Goal: Transaction & Acquisition: Obtain resource

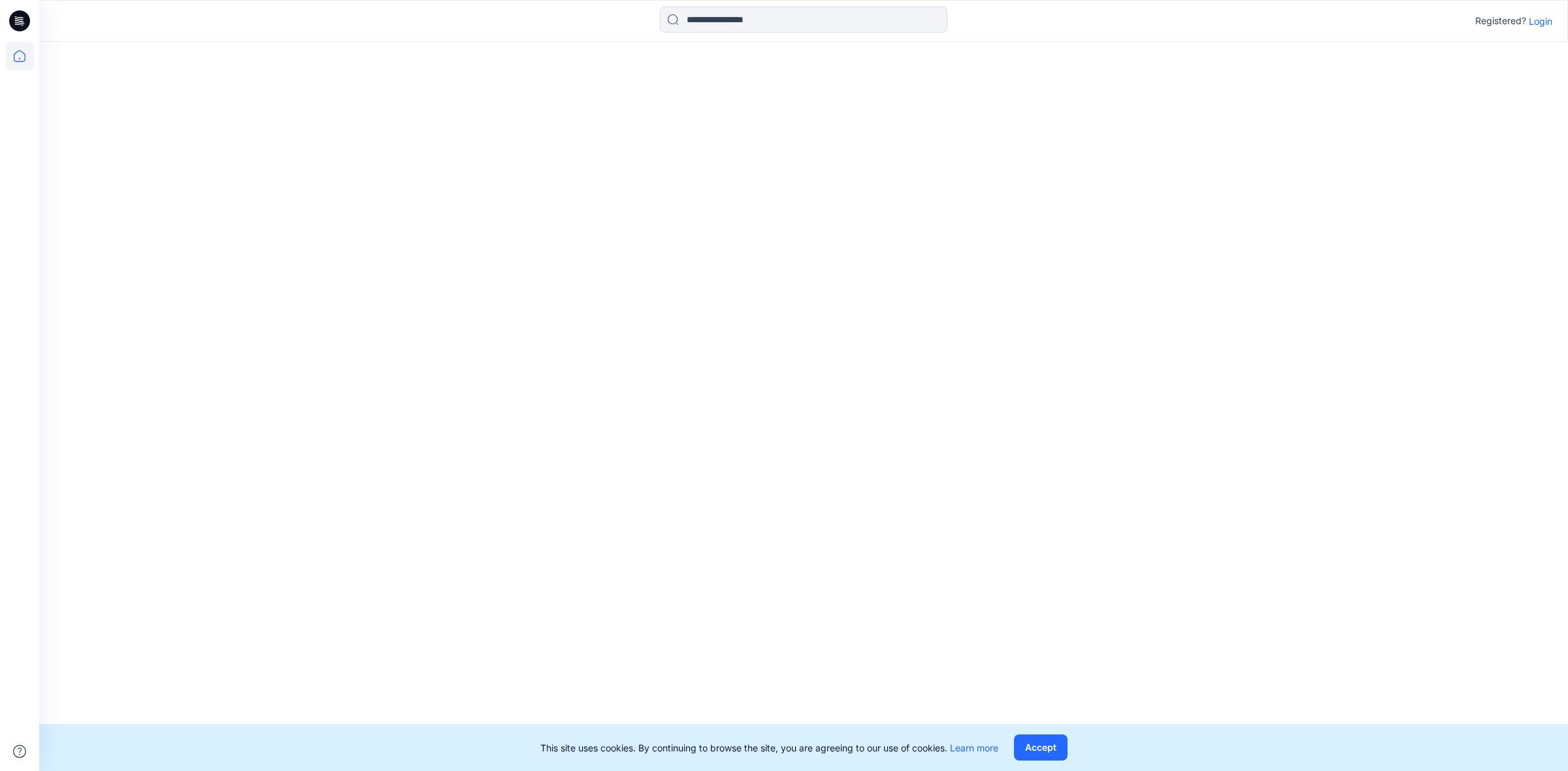
click at [747, 29] on input at bounding box center [803, 20] width 287 height 26
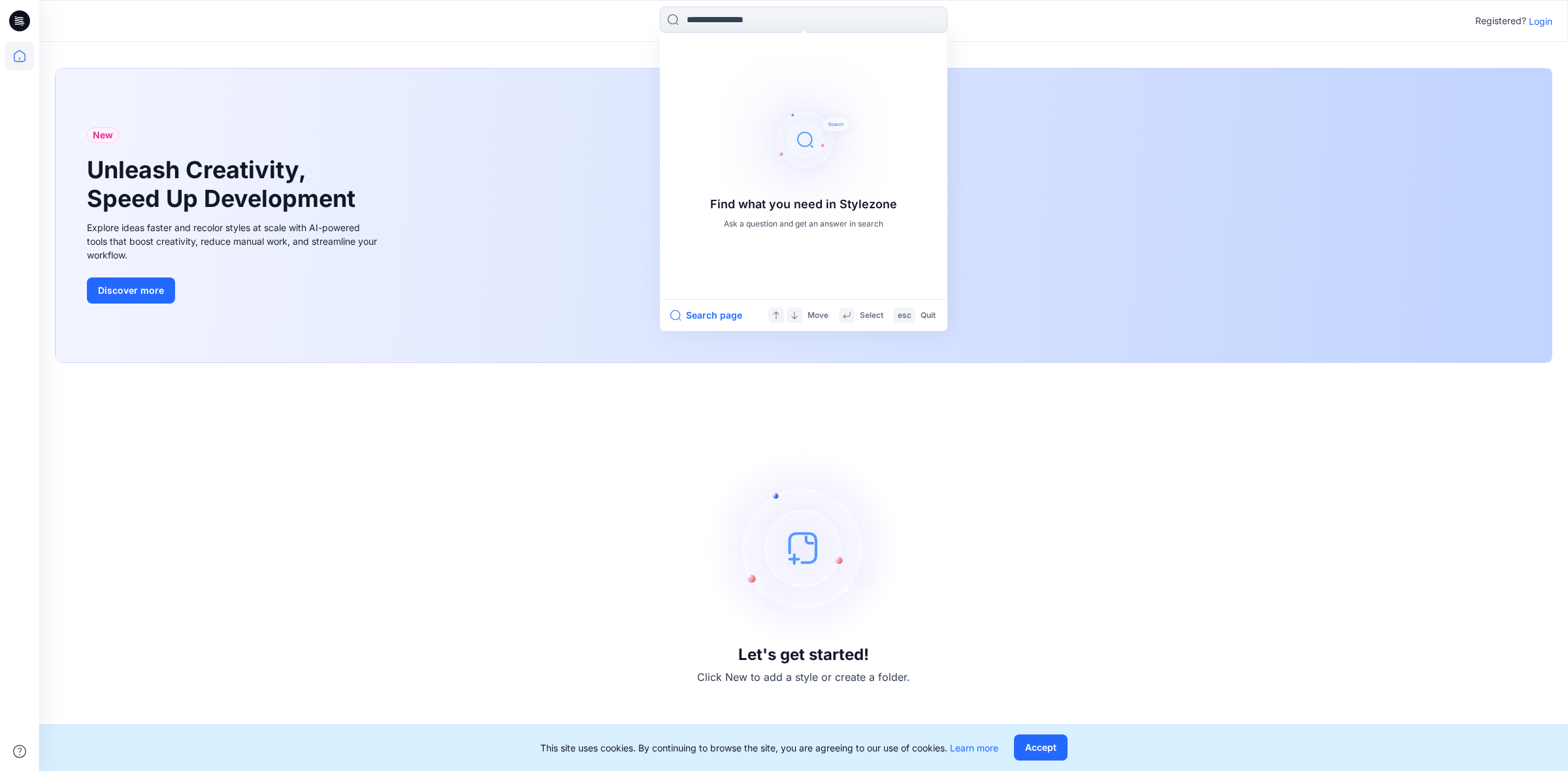
click at [1540, 17] on p "Login" at bounding box center [1540, 21] width 23 height 14
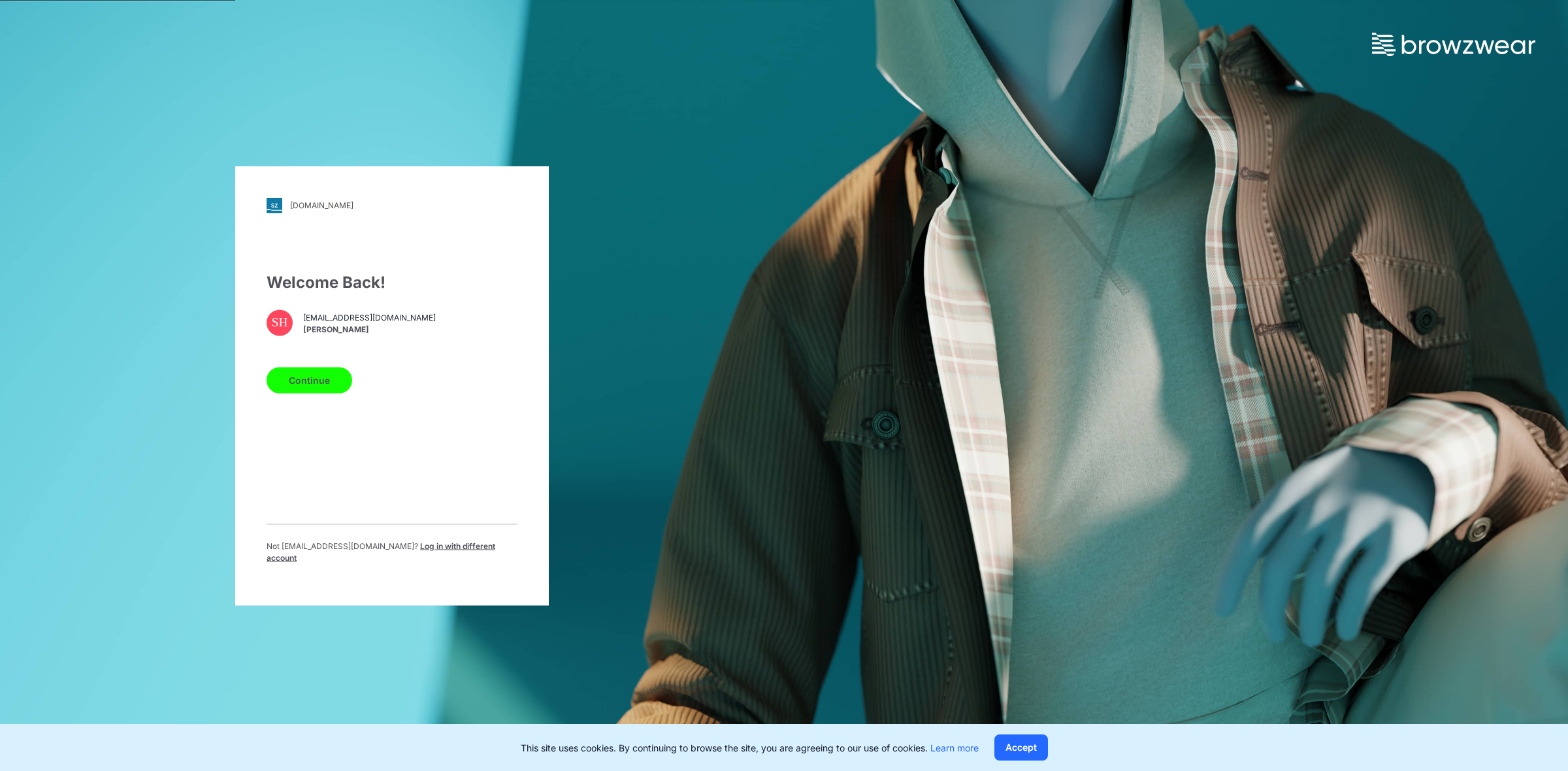
click at [289, 386] on button "Continue" at bounding box center [309, 380] width 86 height 26
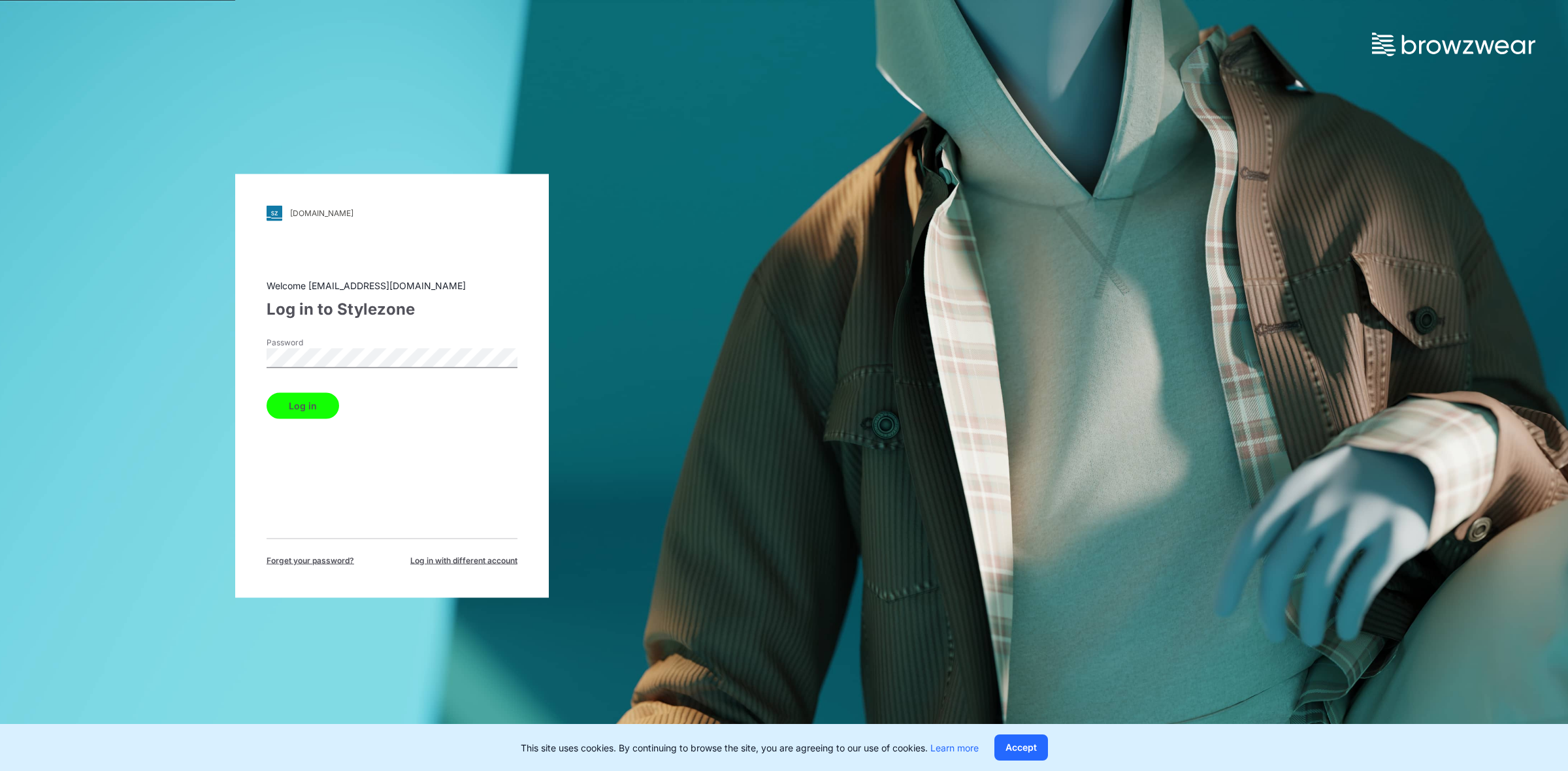
click at [321, 402] on button "Log in" at bounding box center [303, 406] width 73 height 26
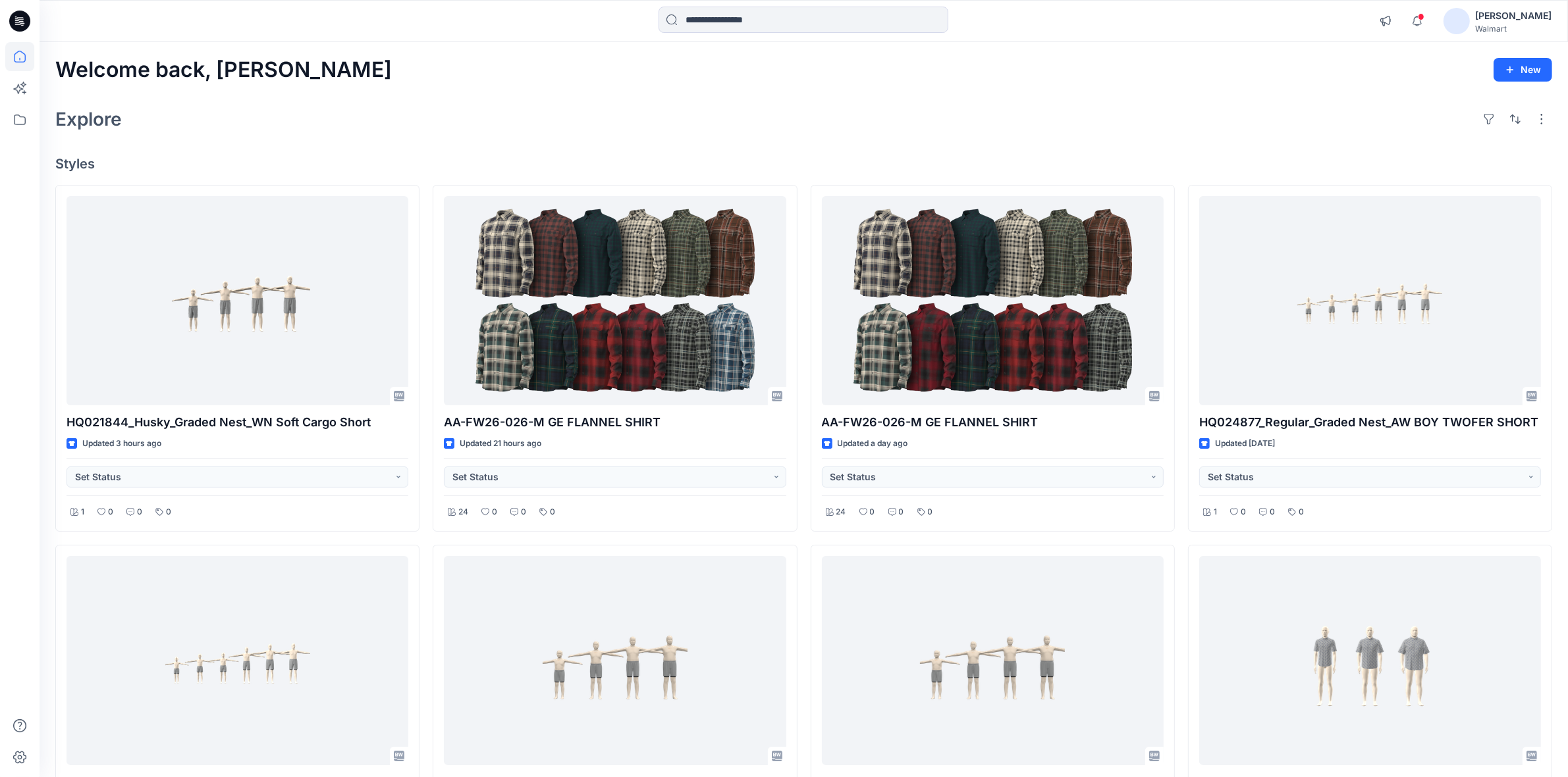
click at [832, 34] on div at bounding box center [803, 21] width 290 height 29
click at [824, 21] on input at bounding box center [803, 20] width 290 height 26
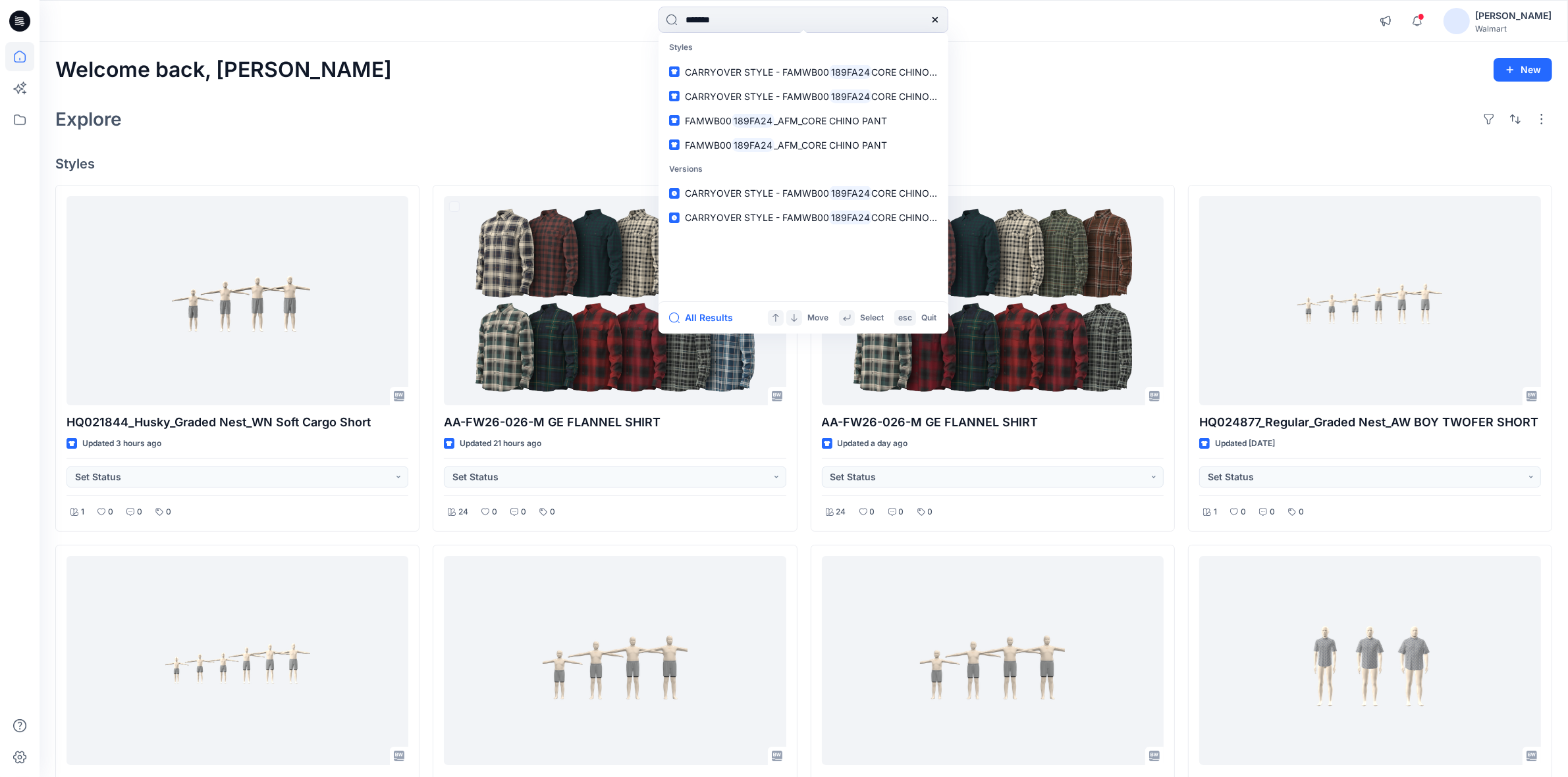
type input "*******"
click at [695, 306] on div "All Results Move Select esc Quit" at bounding box center [803, 317] width 290 height 32
click at [695, 314] on button "All Results" at bounding box center [705, 318] width 73 height 16
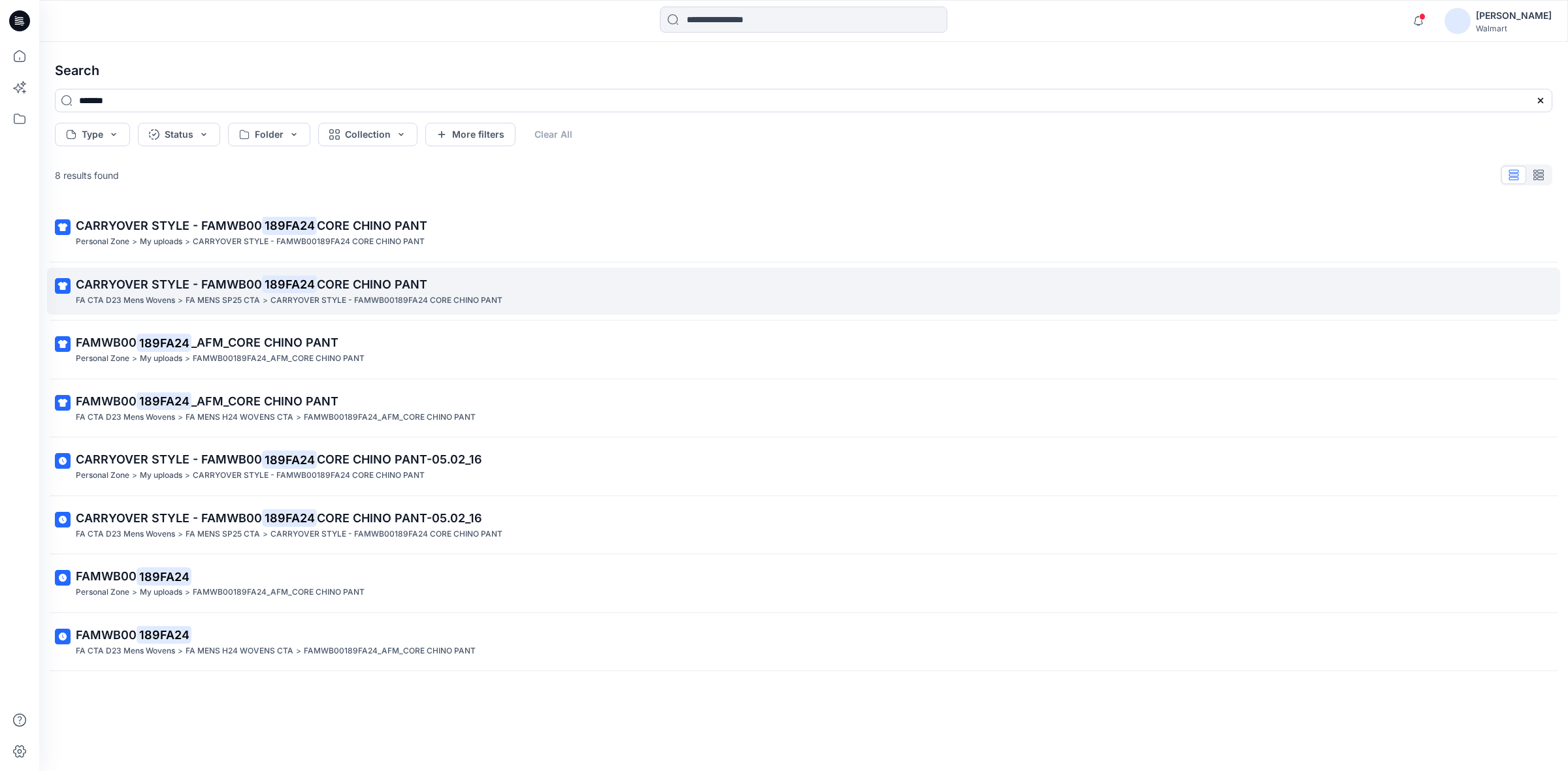
click at [223, 286] on span "CARRYOVER STYLE - FAMWB00" at bounding box center [169, 284] width 186 height 14
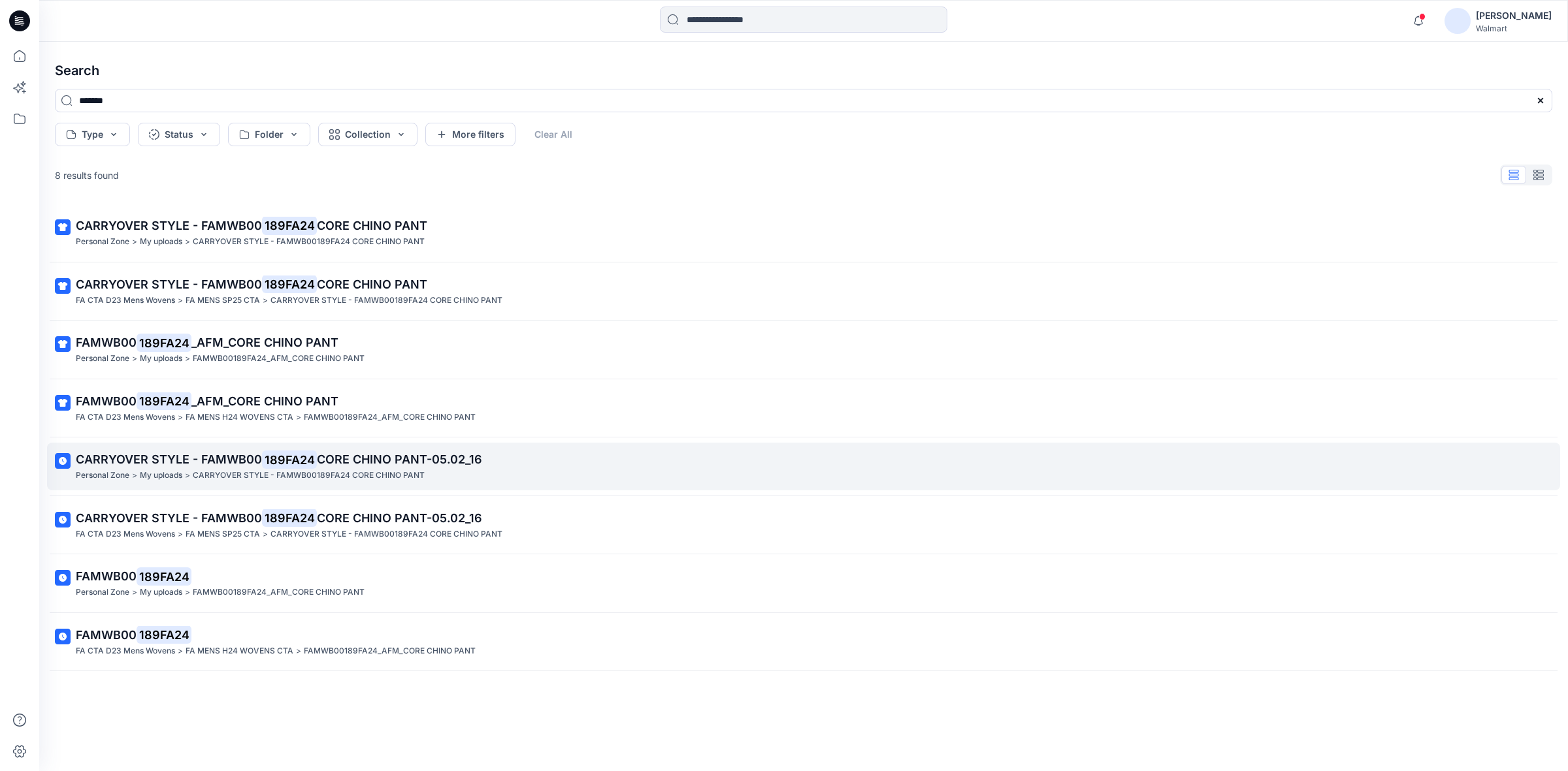
click at [341, 469] on p "CARRYOVER STYLE - FAMWB00 189FA24 CORE CHINO PANT-05.02_16" at bounding box center [802, 459] width 1453 height 18
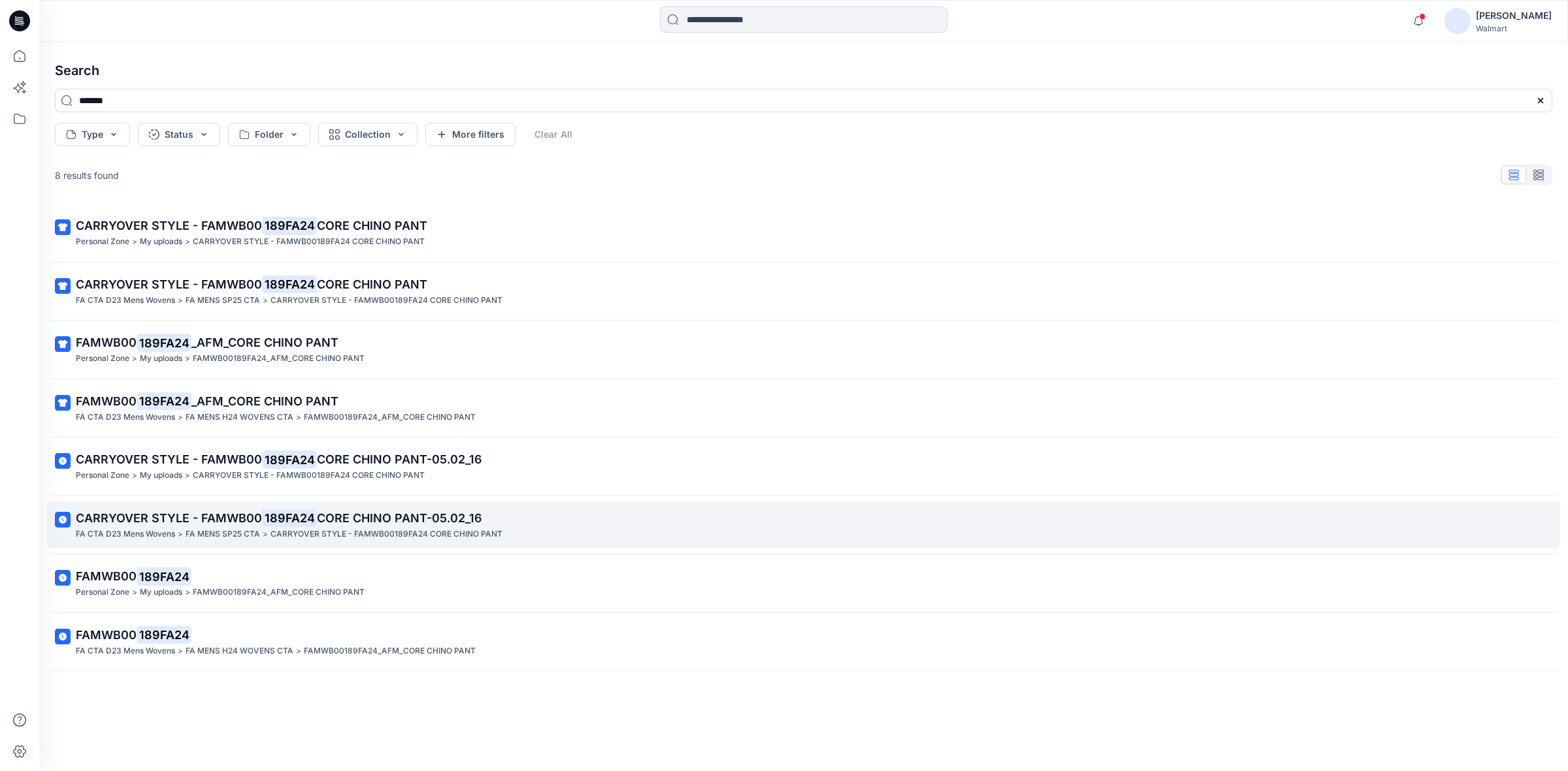
click at [325, 531] on p "CARRYOVER STYLE - FAMWB00189FA24 CORE CHINO PANT" at bounding box center [386, 534] width 232 height 14
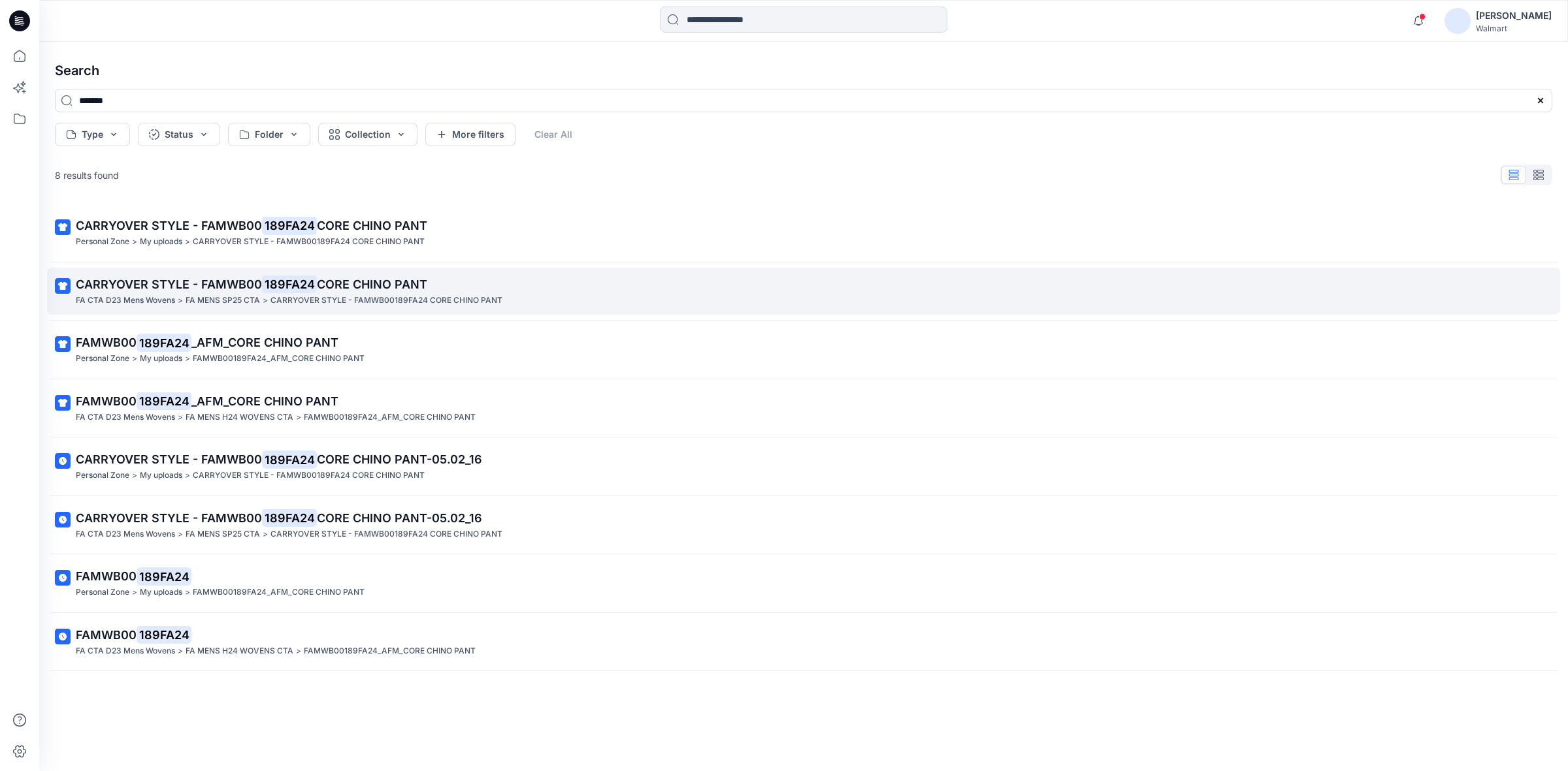
click at [234, 279] on span "CARRYOVER STYLE - FAMWB00" at bounding box center [169, 284] width 186 height 14
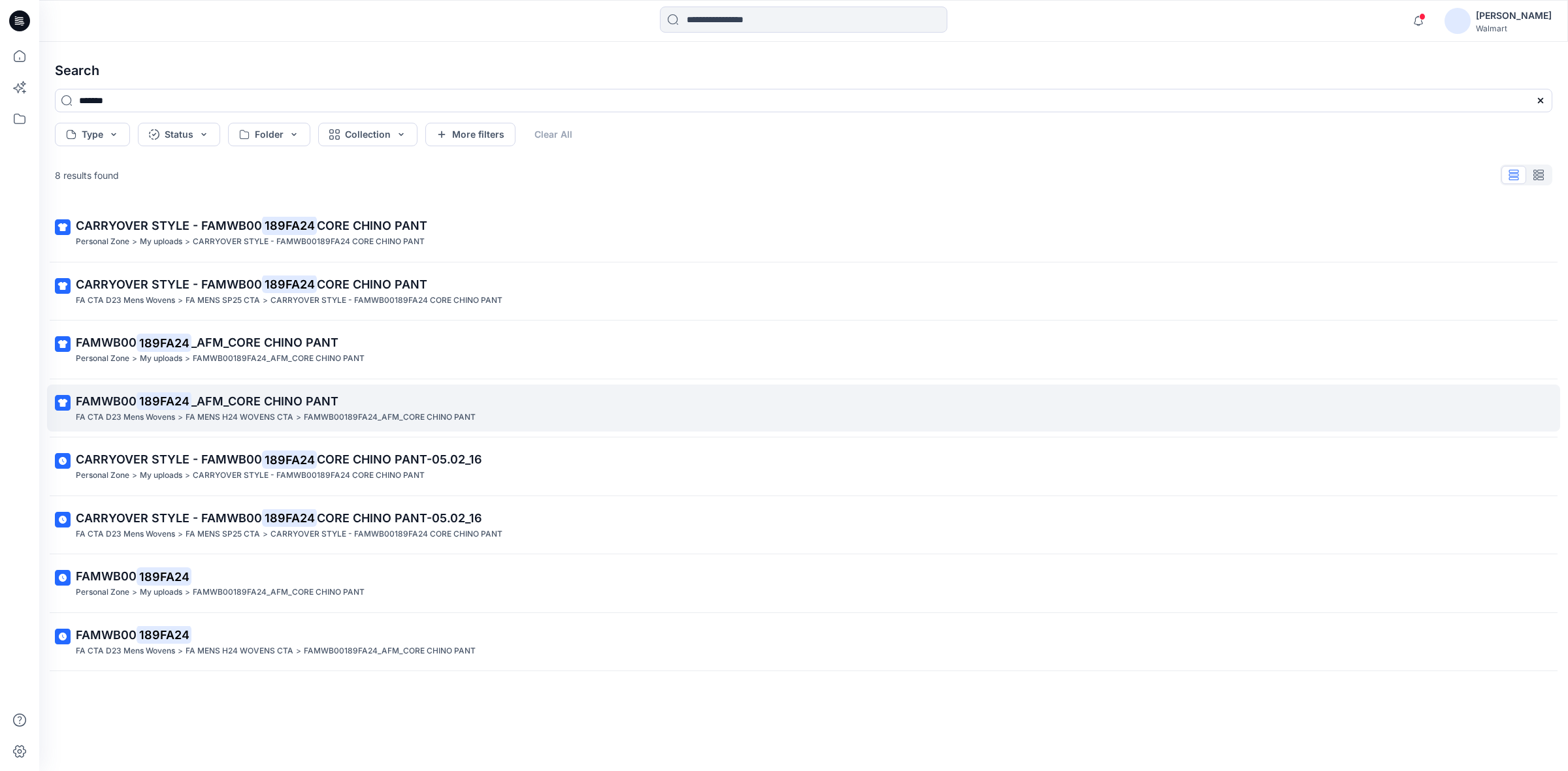
click at [271, 410] on p "FAMWB00 189FA24 _AFM_CORE CHINO PANT" at bounding box center [802, 402] width 1453 height 18
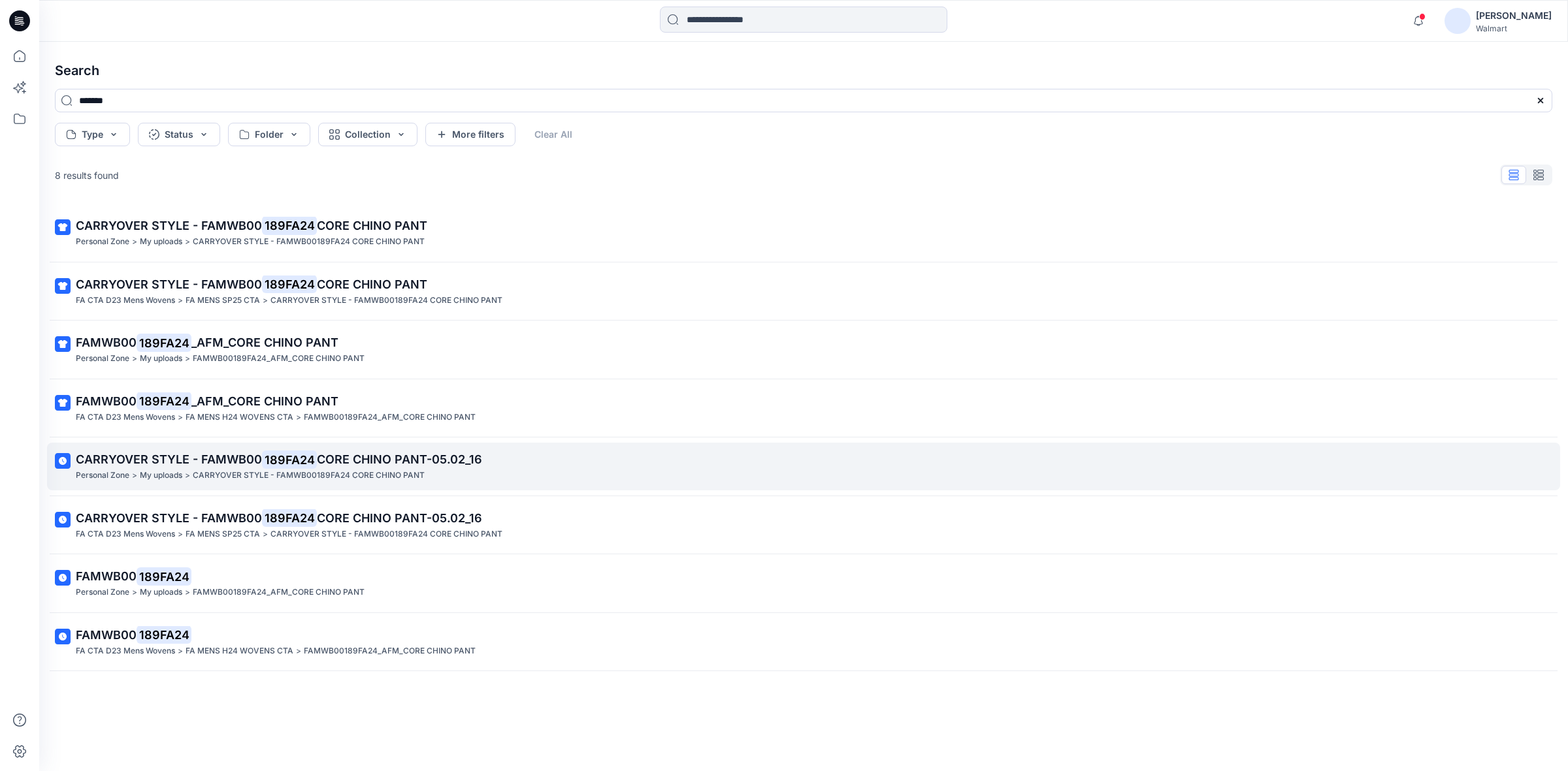
click at [306, 470] on p "CARRYOVER STYLE - FAMWB00189FA24 CORE CHINO PANT" at bounding box center [309, 476] width 232 height 14
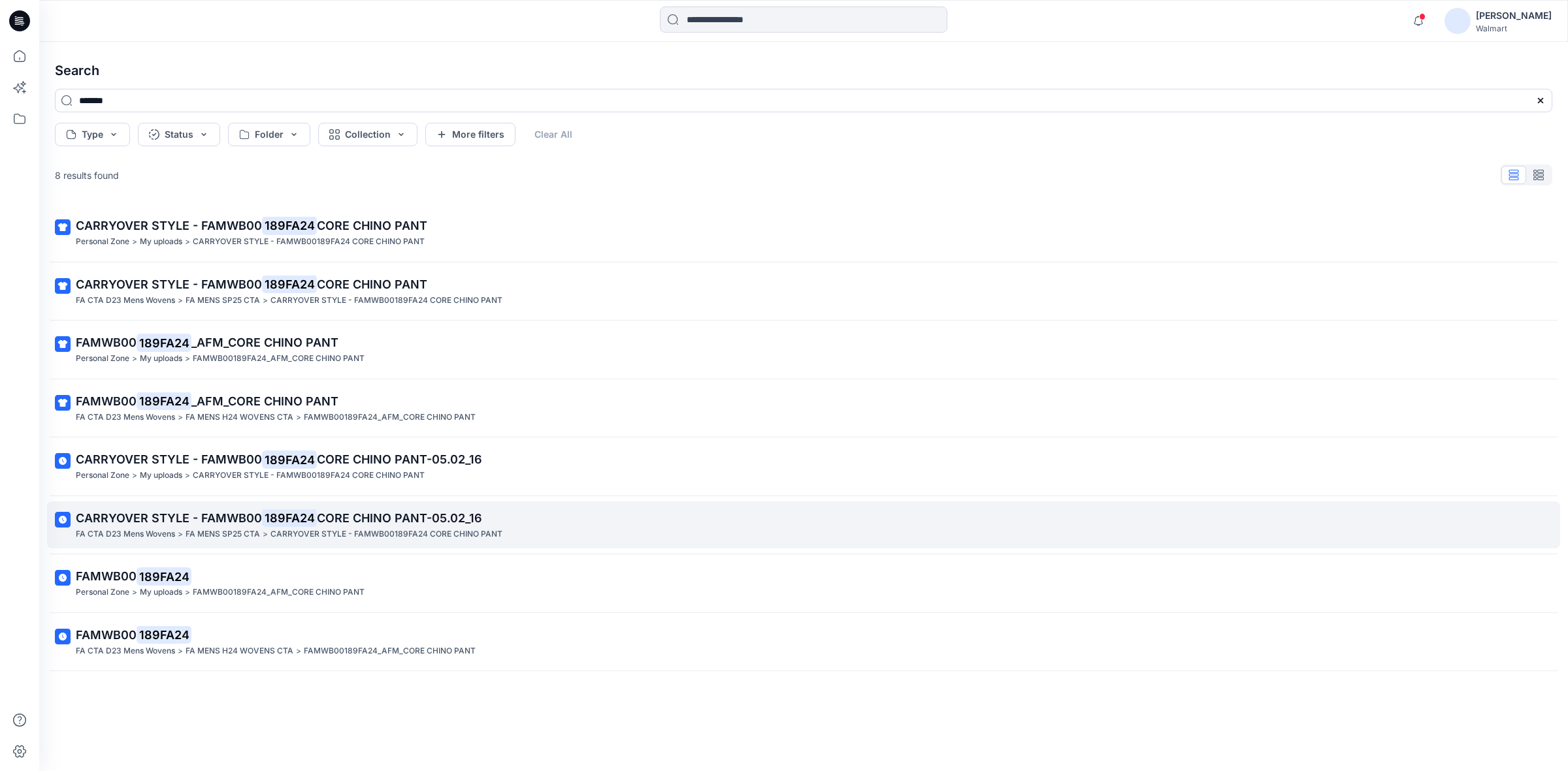
click at [311, 514] on mark "189FA24" at bounding box center [289, 517] width 55 height 18
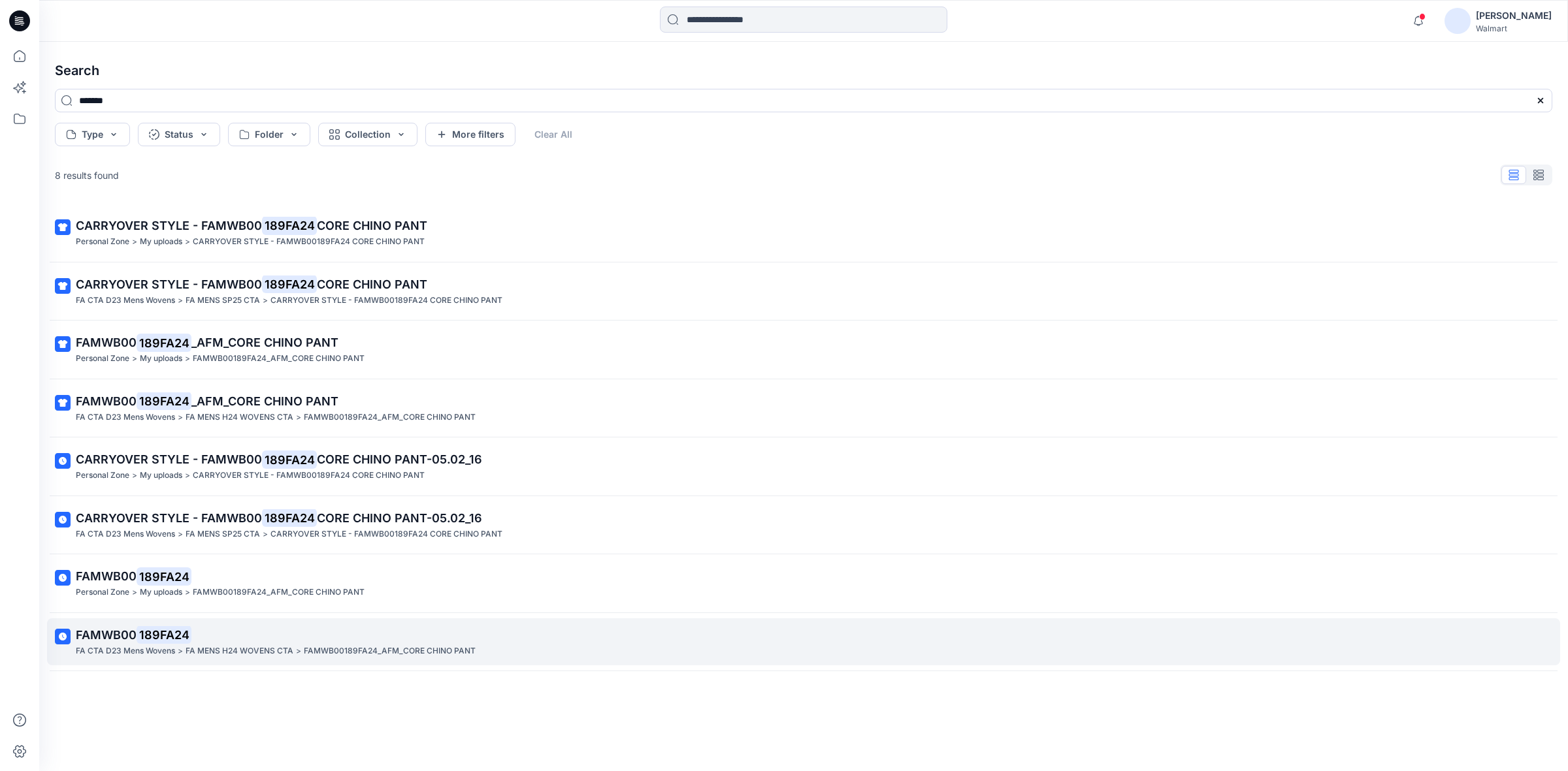
click at [226, 647] on p "FA MENS H24 WOVENS CTA" at bounding box center [239, 651] width 108 height 14
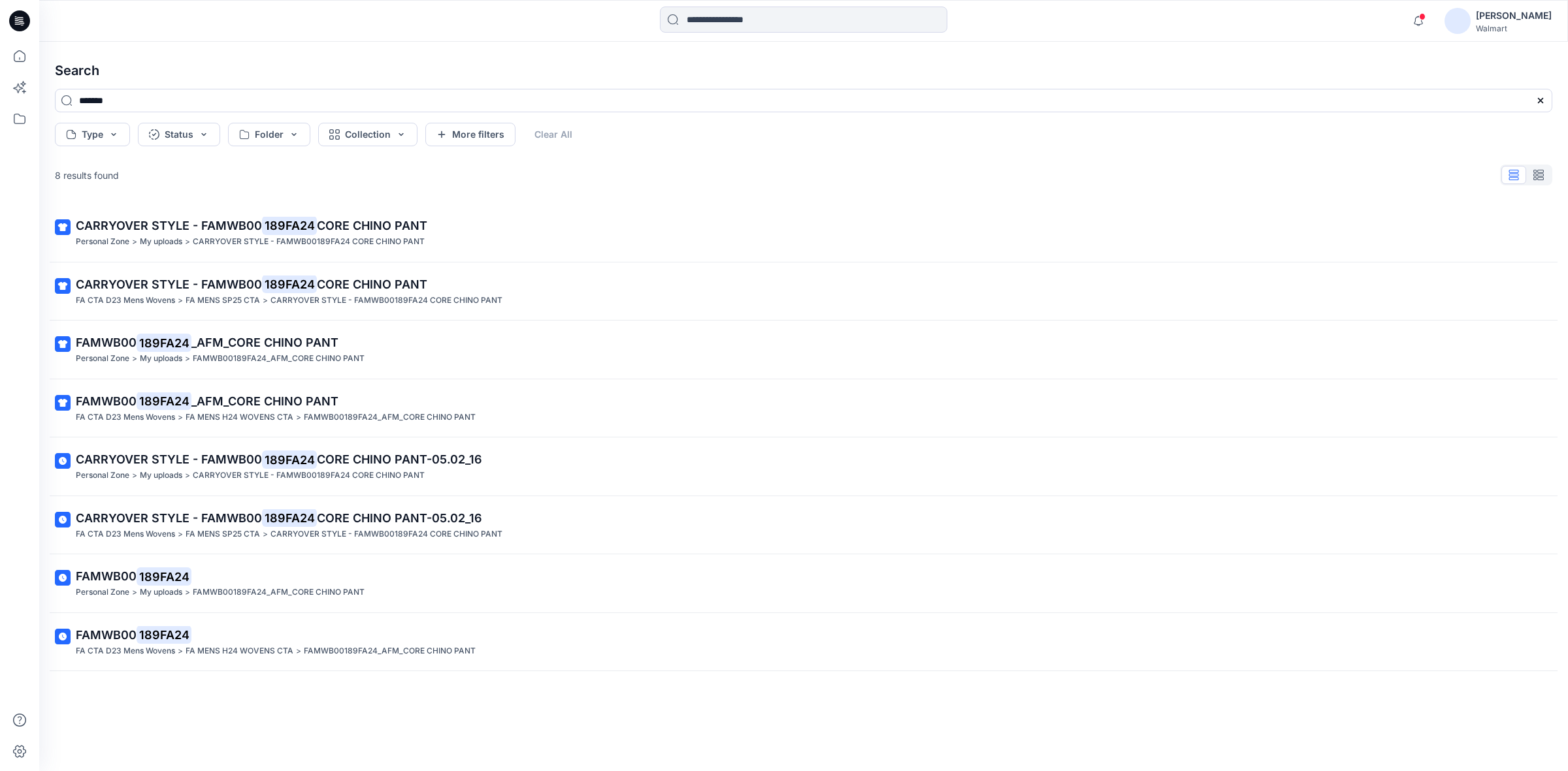
click at [1011, 41] on div "Notifications Your style AA-FW26-026-M GE FLANNEL SHIRT is ready 21 hours ago Y…" at bounding box center [803, 20] width 1529 height 41
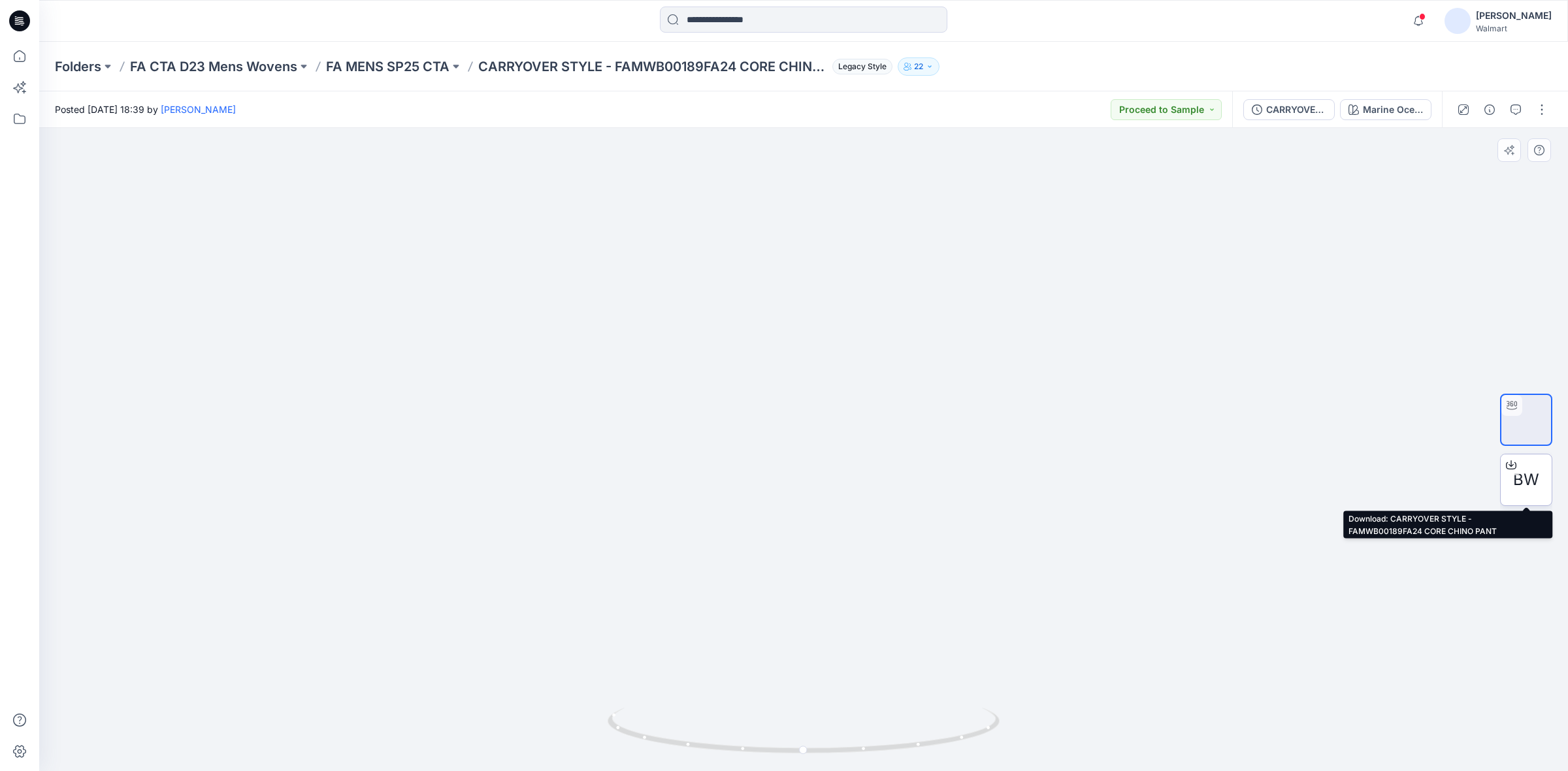
click at [1533, 481] on span "BW" at bounding box center [1526, 480] width 26 height 23
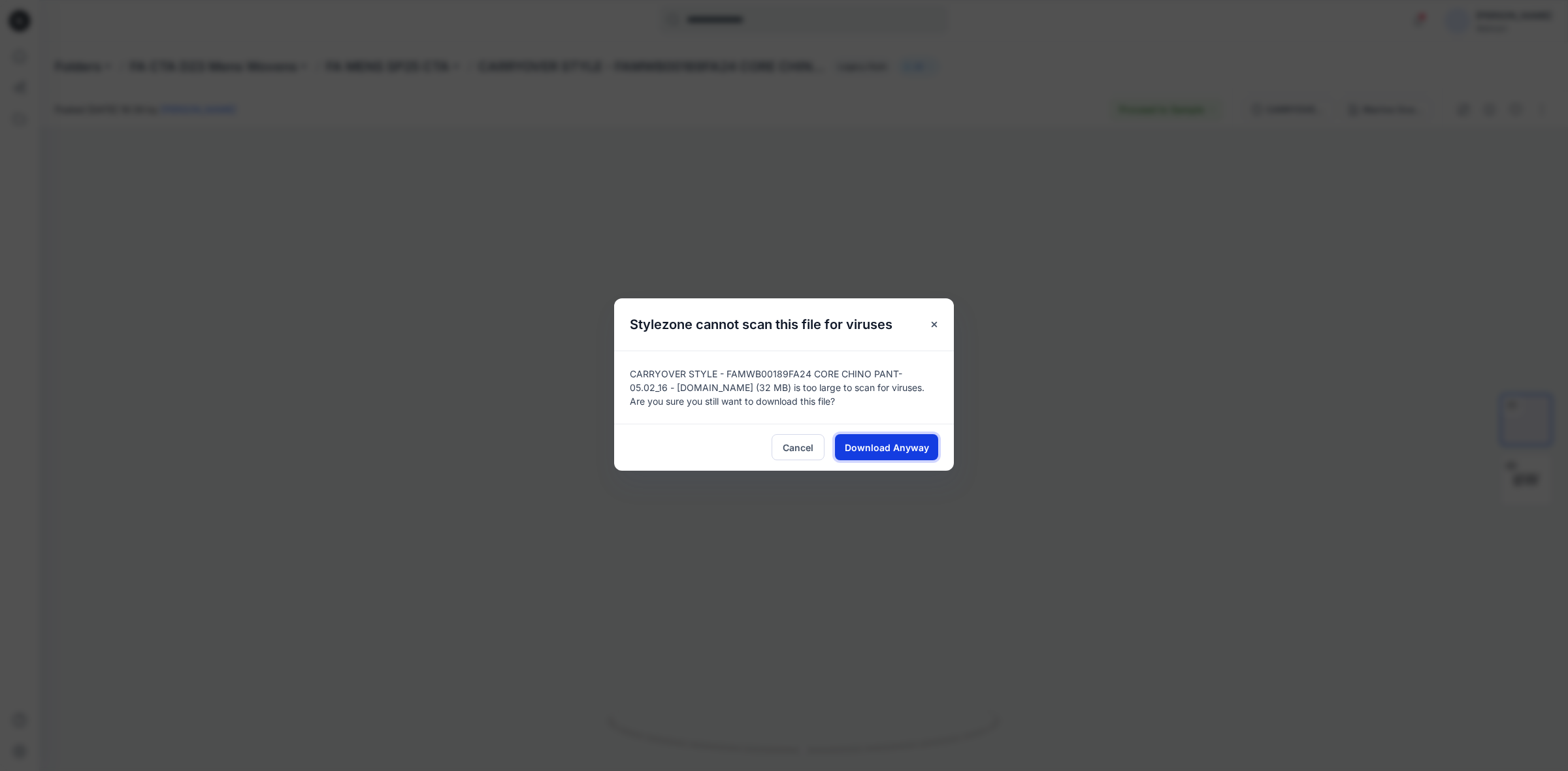
click at [877, 450] on span "Download Anyway" at bounding box center [887, 447] width 84 height 14
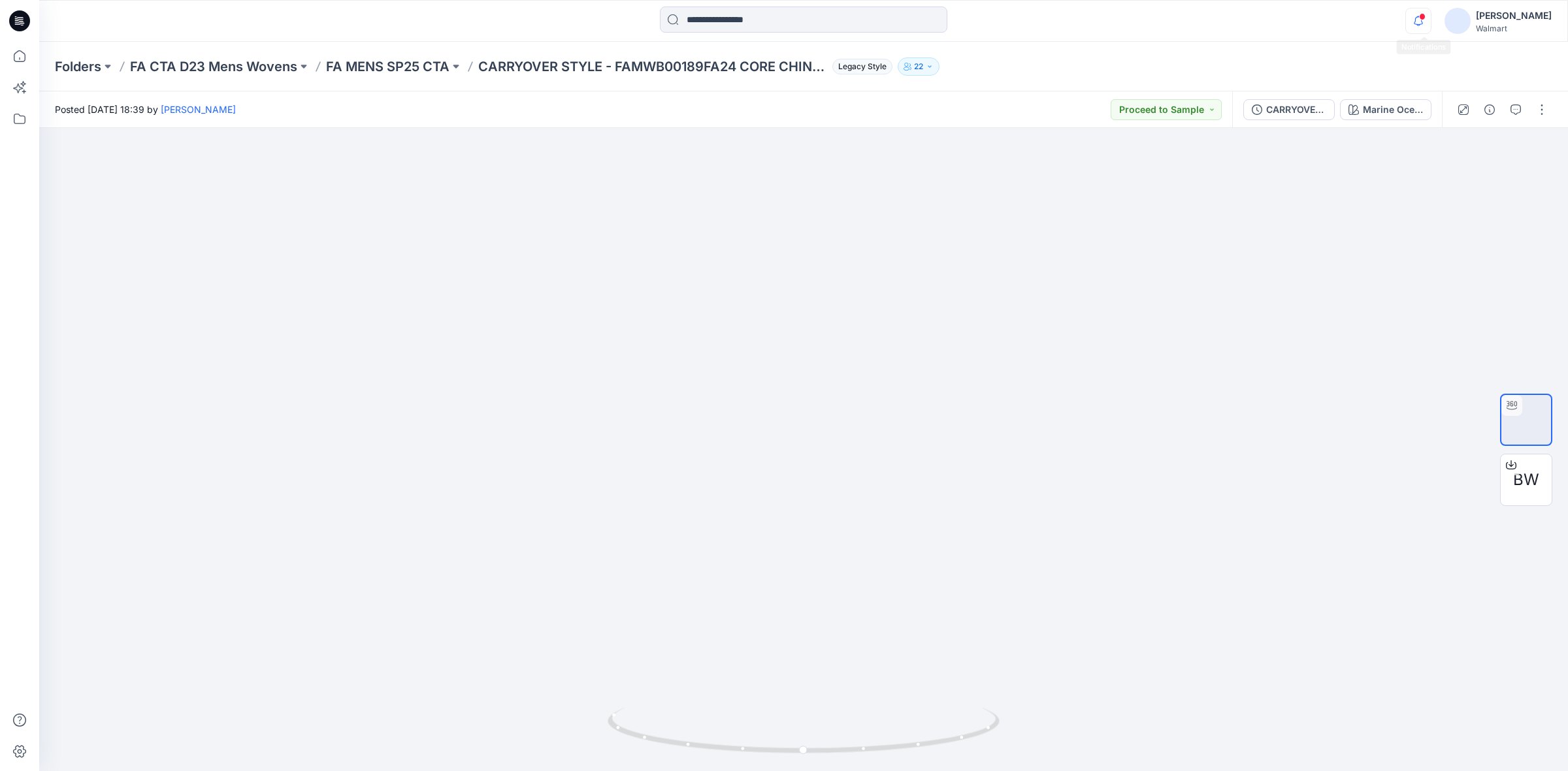
click at [1430, 17] on icon "button" at bounding box center [1418, 21] width 25 height 26
click at [1001, 40] on div "Notifications Your style AA-FW26-026-M GE FLANNEL SHIRT is ready 21 hours ago Y…" at bounding box center [803, 20] width 1529 height 41
